Goal: Task Accomplishment & Management: Use online tool/utility

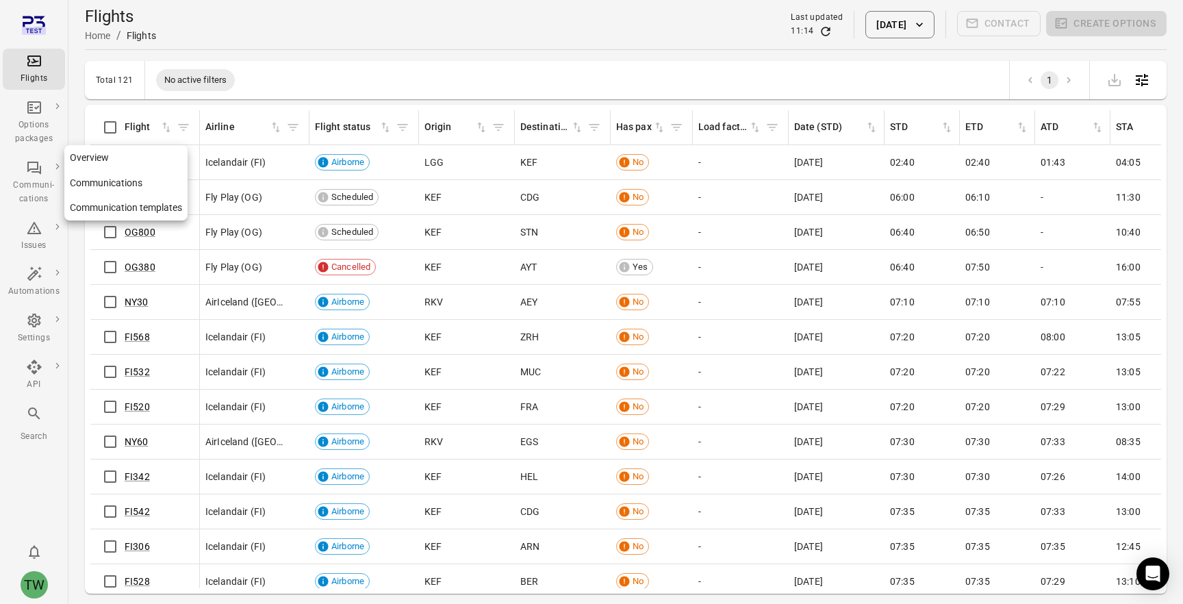
click at [75, 210] on link "Communication templates" at bounding box center [125, 207] width 123 height 25
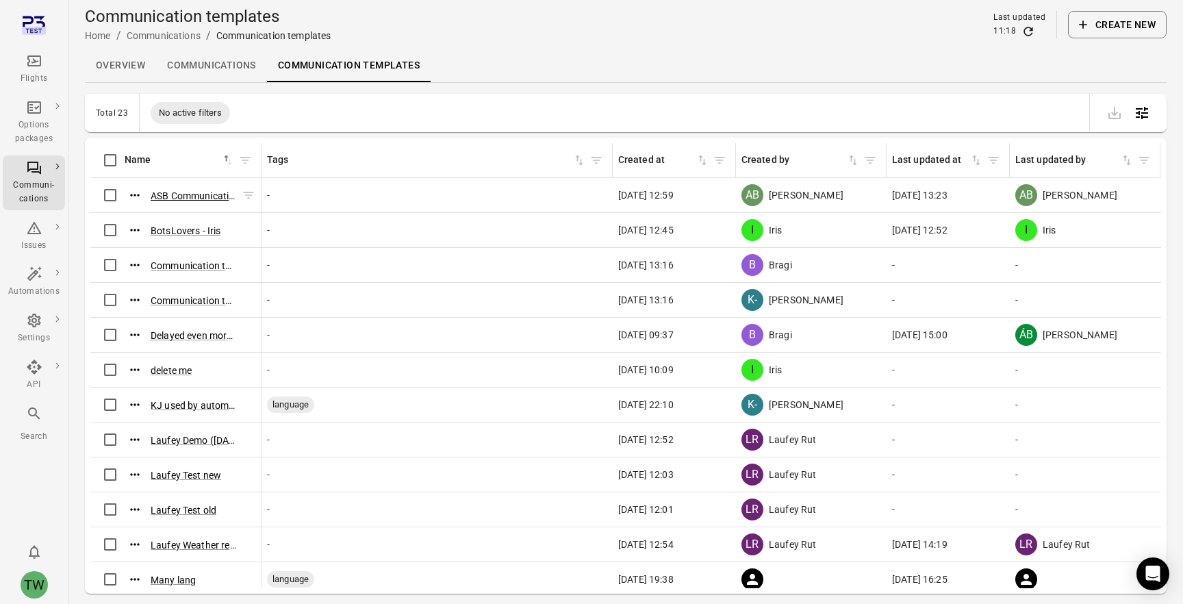
click at [183, 199] on button "ASB Communication template ([DATE] 12:58)" at bounding box center [194, 196] width 86 height 14
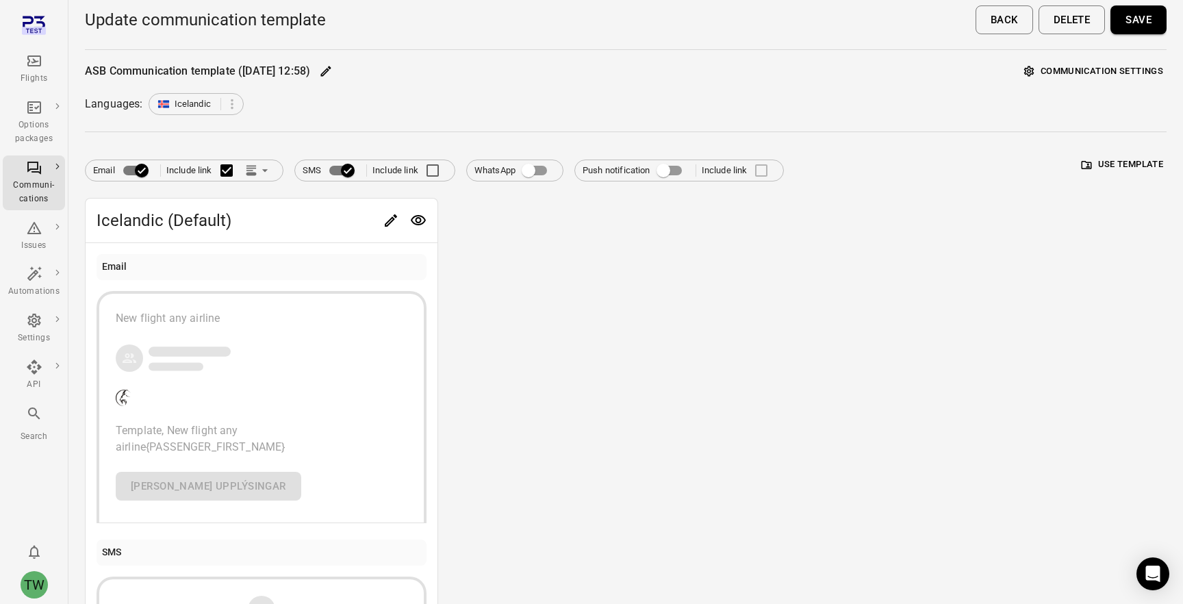
click at [1079, 78] on button "Communication settings" at bounding box center [1094, 71] width 146 height 21
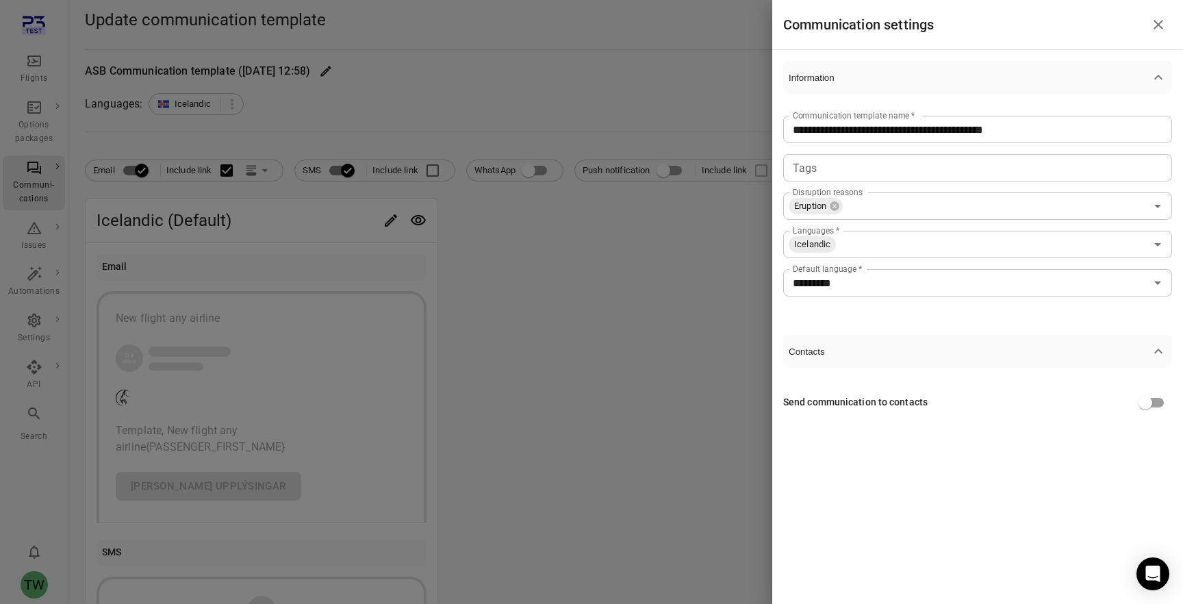
click at [1159, 31] on icon "Close drawer" at bounding box center [1158, 24] width 16 height 16
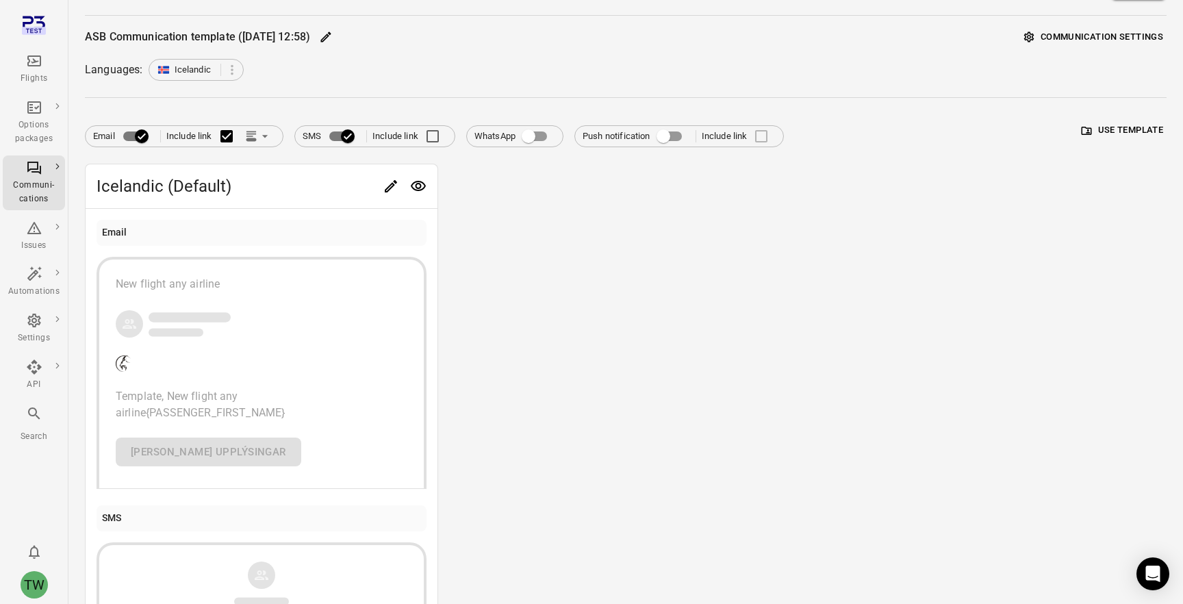
scroll to position [30, 0]
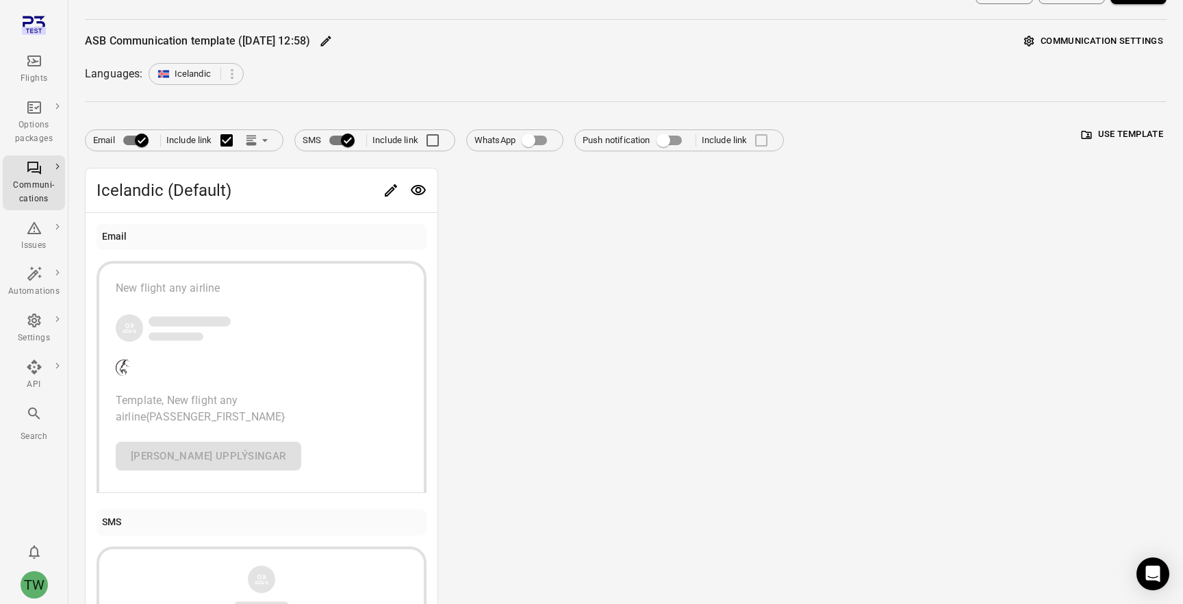
click at [1111, 43] on button "Communication settings" at bounding box center [1094, 41] width 146 height 21
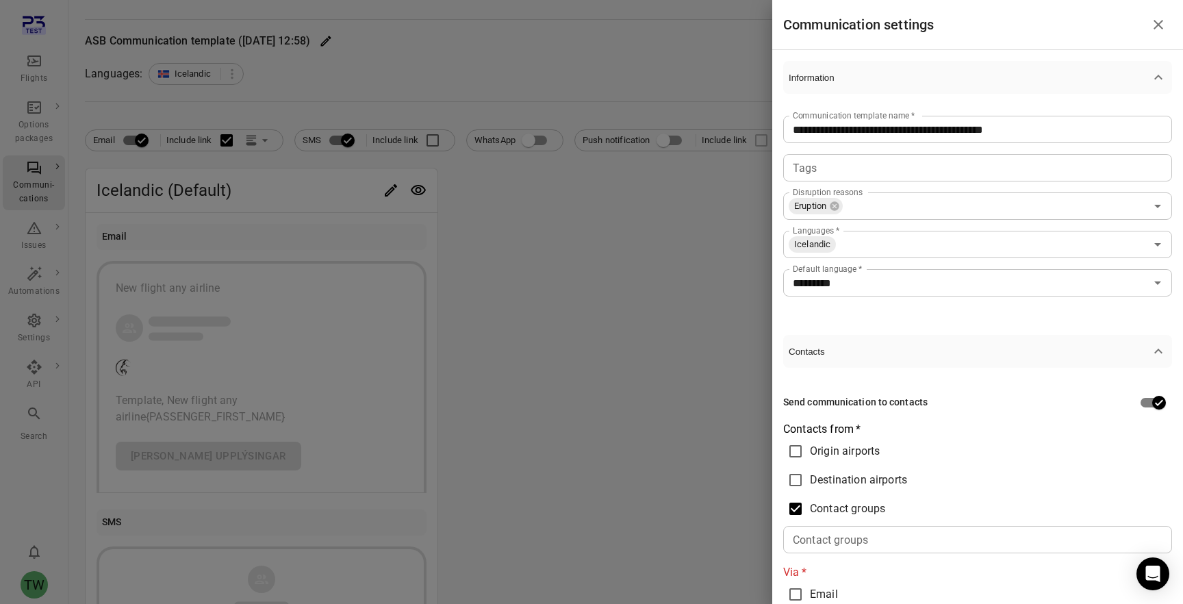
click at [910, 545] on input "Contact groups" at bounding box center [976, 539] width 379 height 19
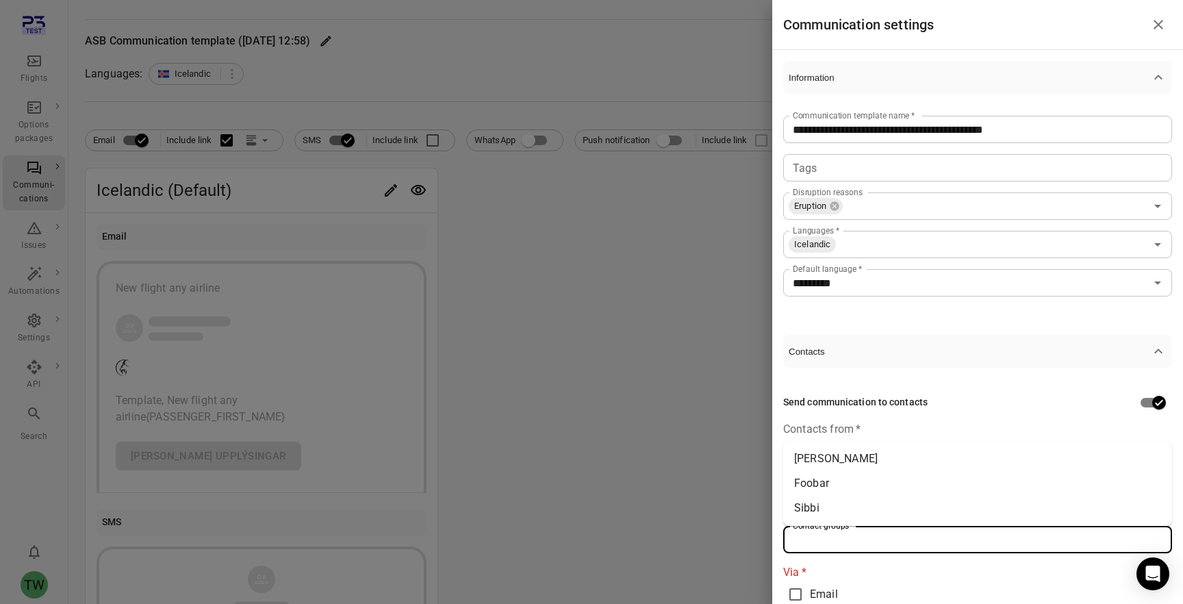
click at [887, 516] on li "Sibbi" at bounding box center [977, 508] width 389 height 25
click at [664, 432] on div at bounding box center [591, 302] width 1183 height 604
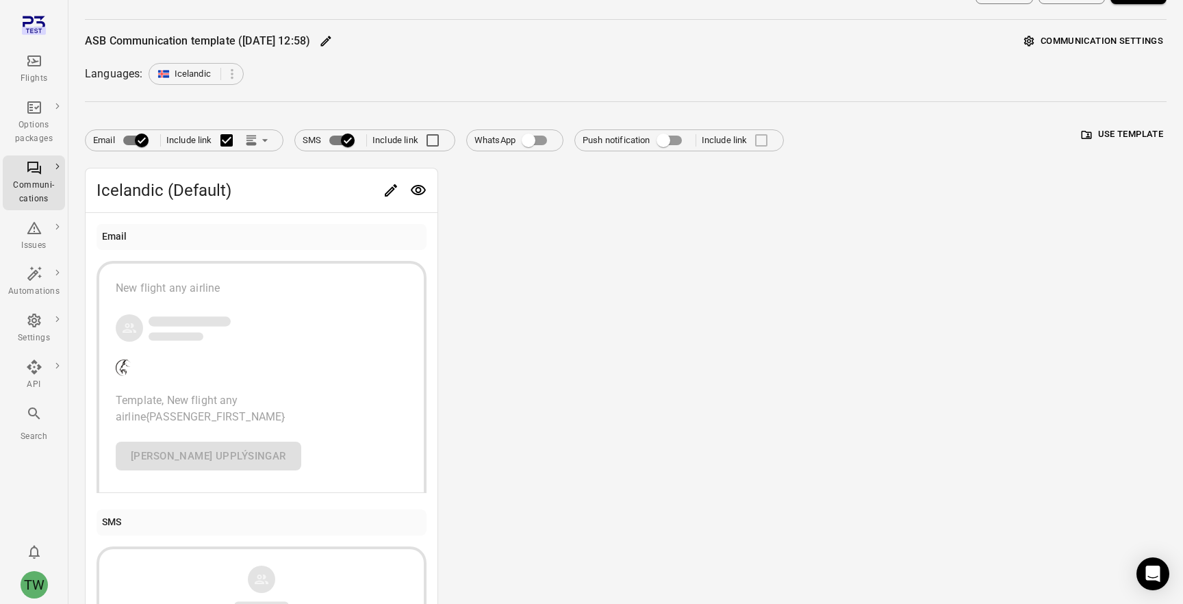
scroll to position [0, 0]
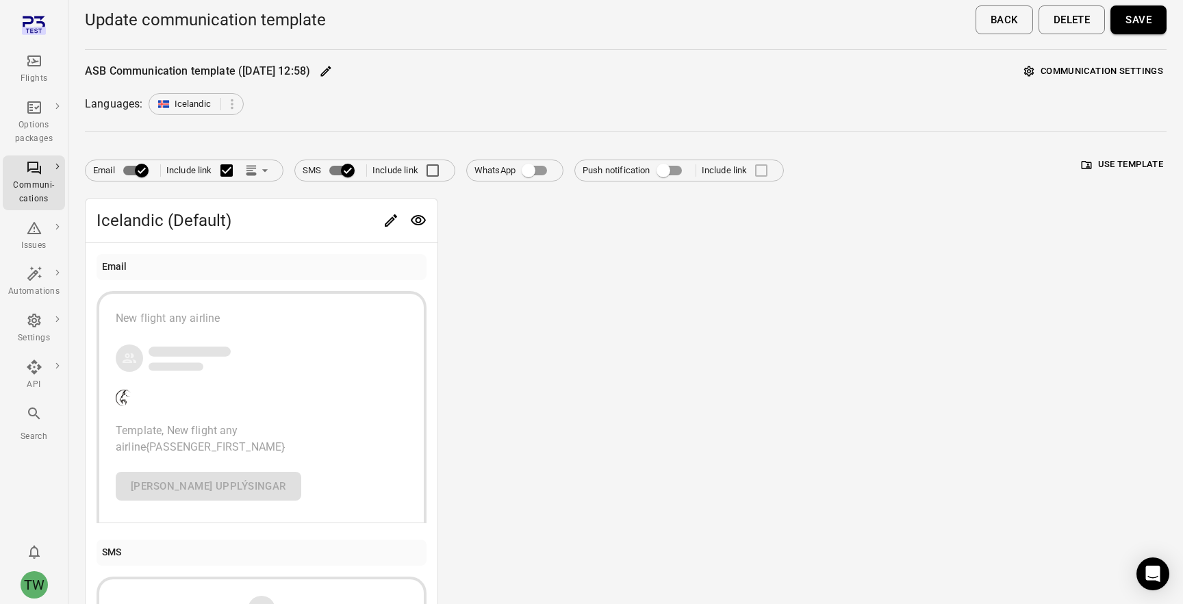
click at [1011, 23] on button "Back" at bounding box center [1005, 19] width 58 height 29
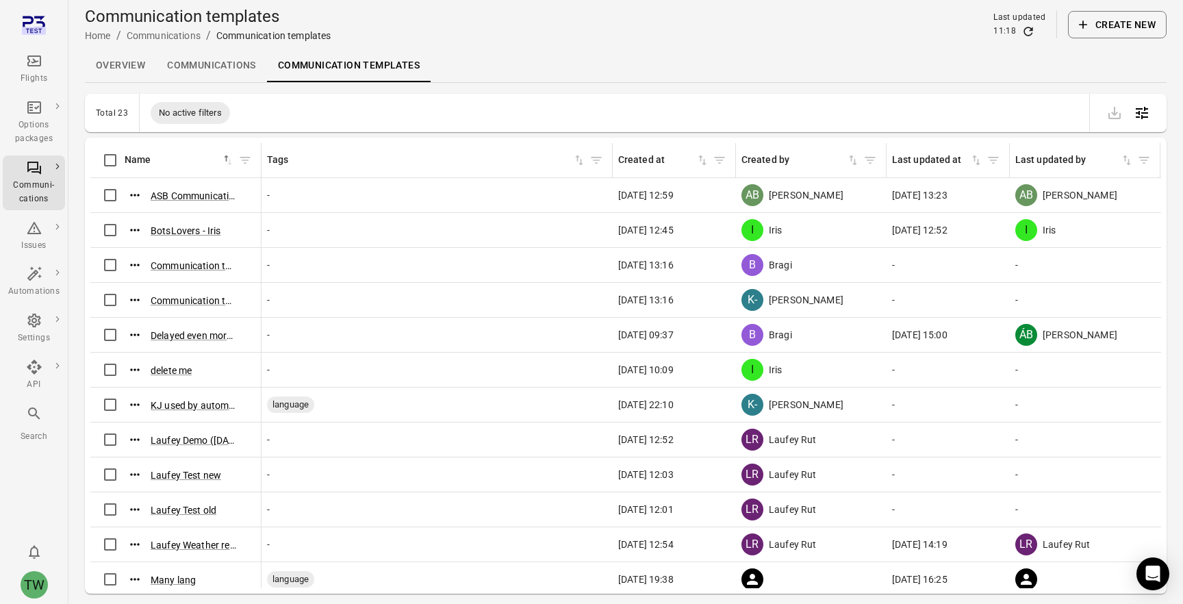
click at [40, 68] on icon "Main navigation" at bounding box center [34, 61] width 16 height 16
